Goal: Go to known website: Go to known website

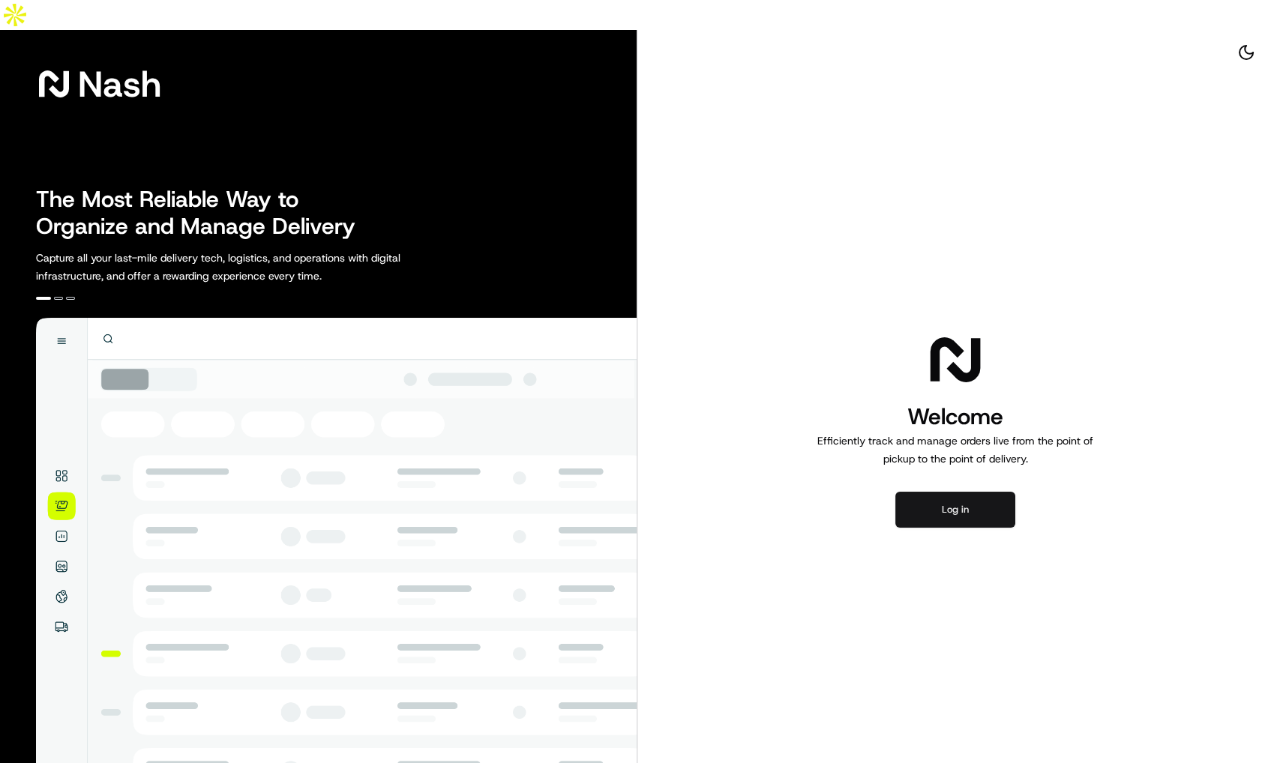
click at [950, 492] on button "Log in" at bounding box center [955, 510] width 120 height 36
